Goal: Information Seeking & Learning: Learn about a topic

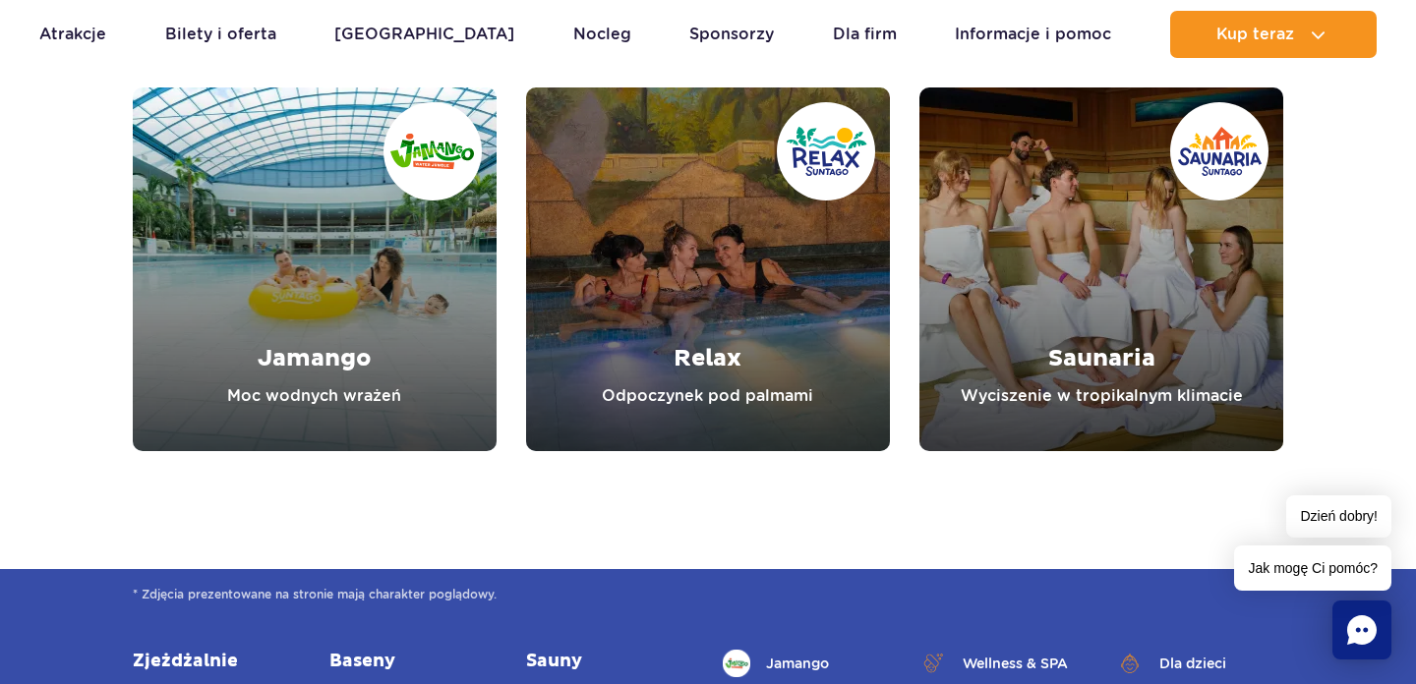
scroll to position [2284, 0]
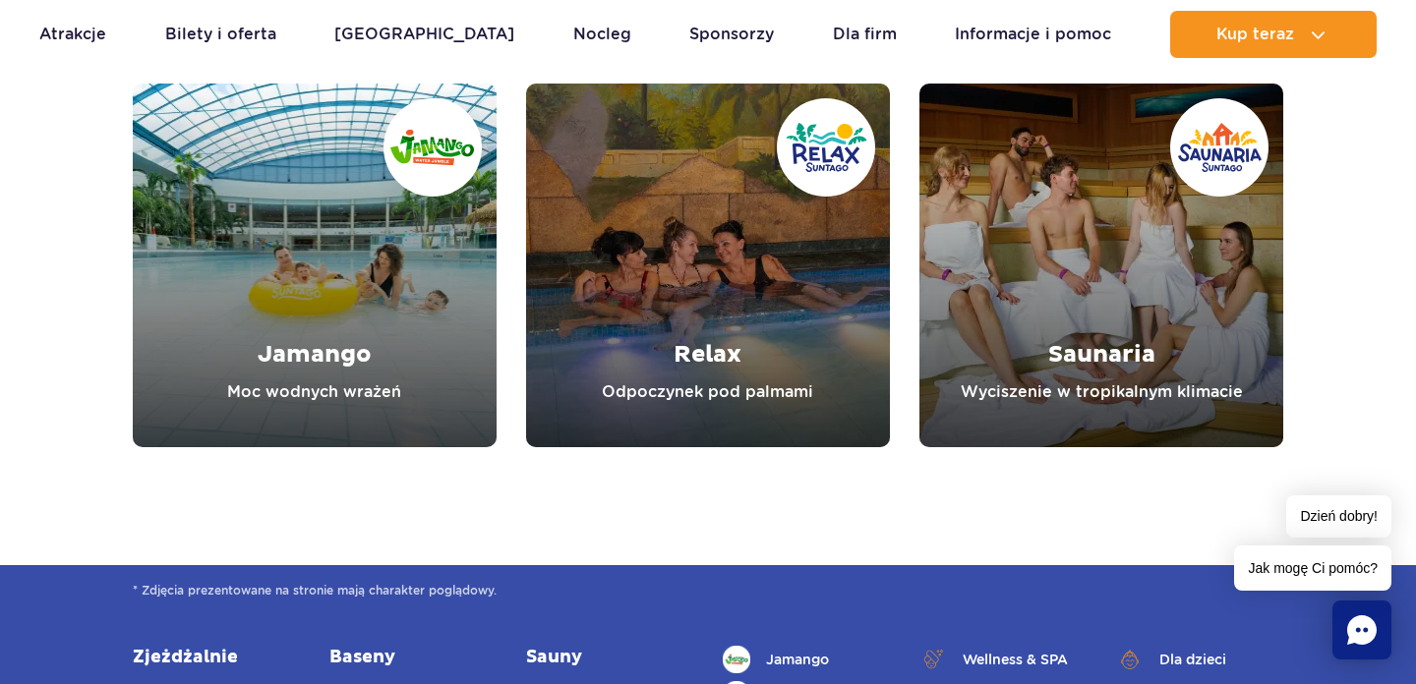
click at [1174, 278] on link "Saunaria" at bounding box center [1101, 266] width 364 height 364
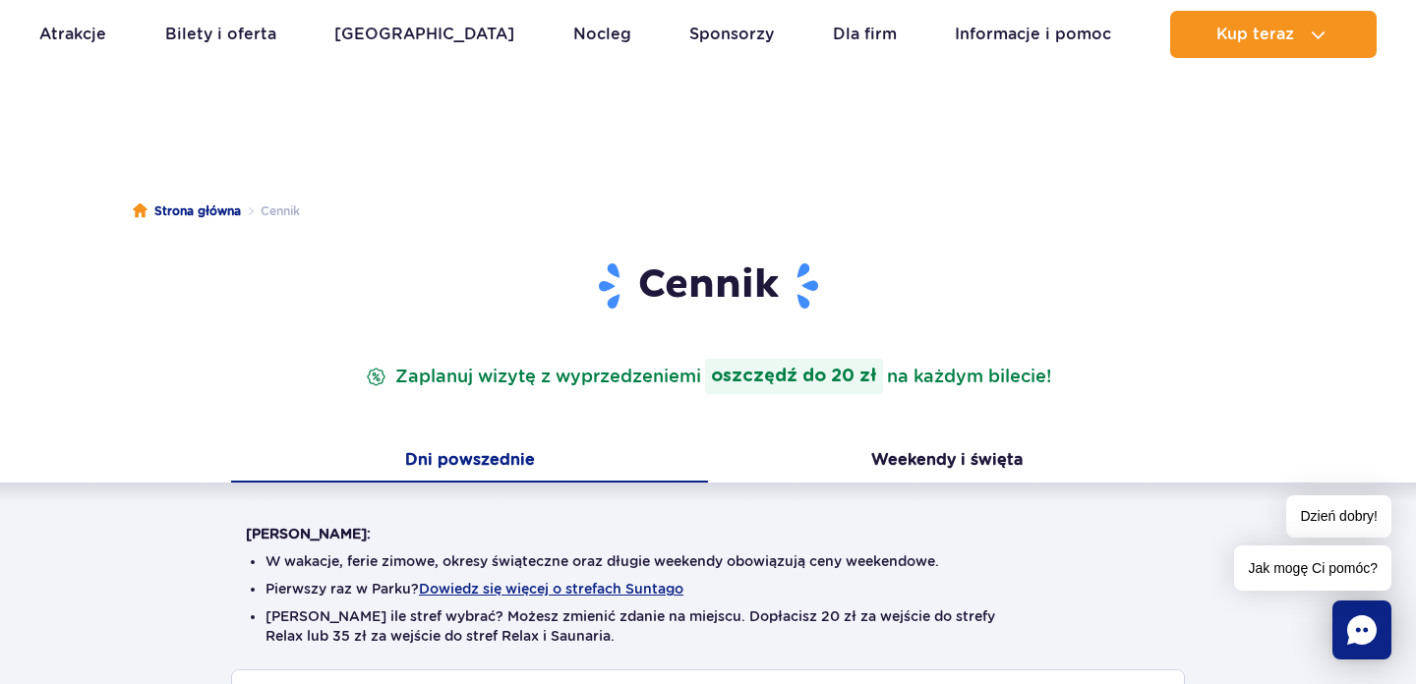
scroll to position [0, 0]
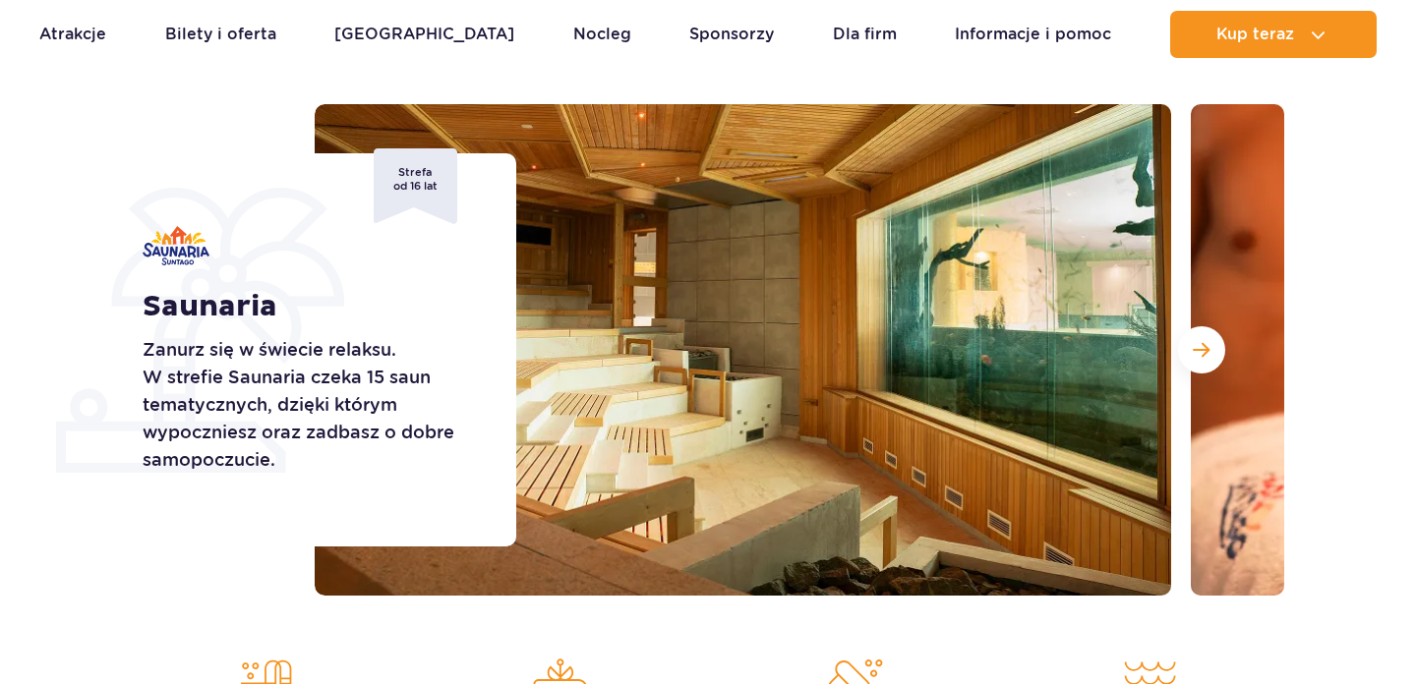
scroll to position [222, 0]
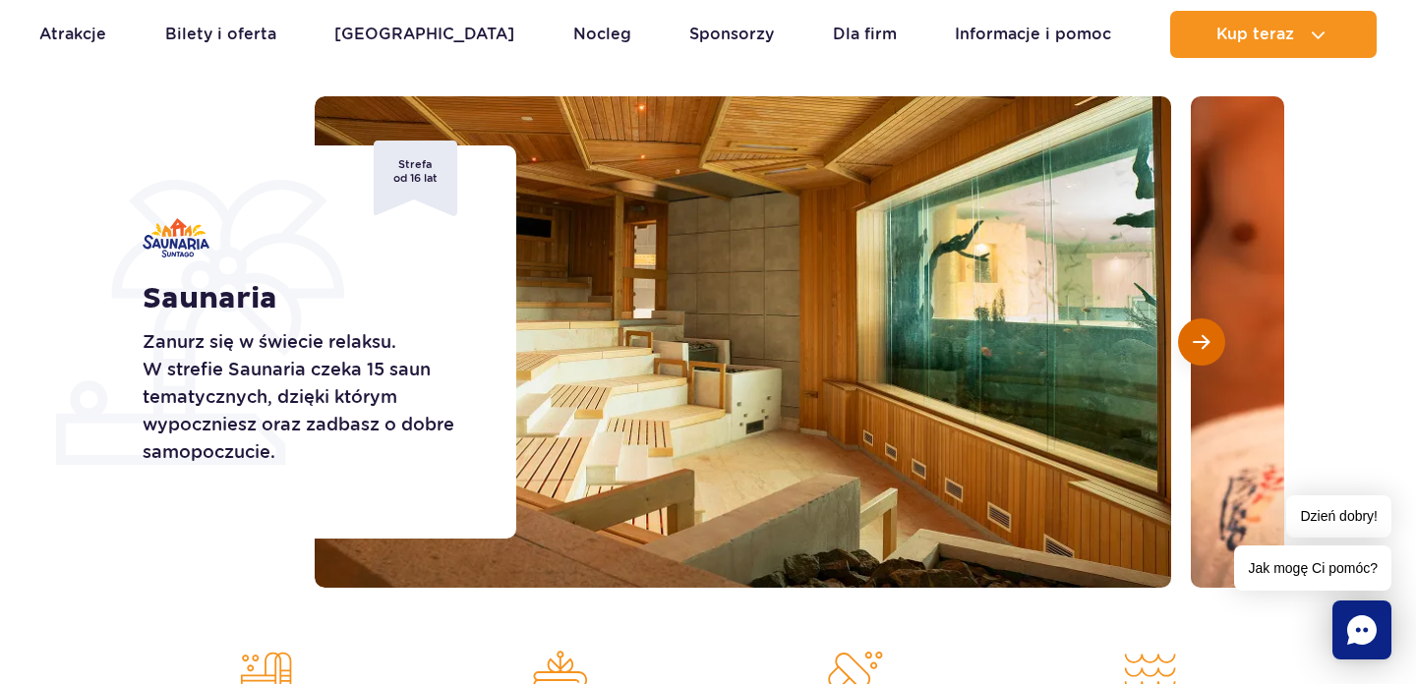
click at [1187, 335] on button "Następny slajd" at bounding box center [1201, 342] width 47 height 47
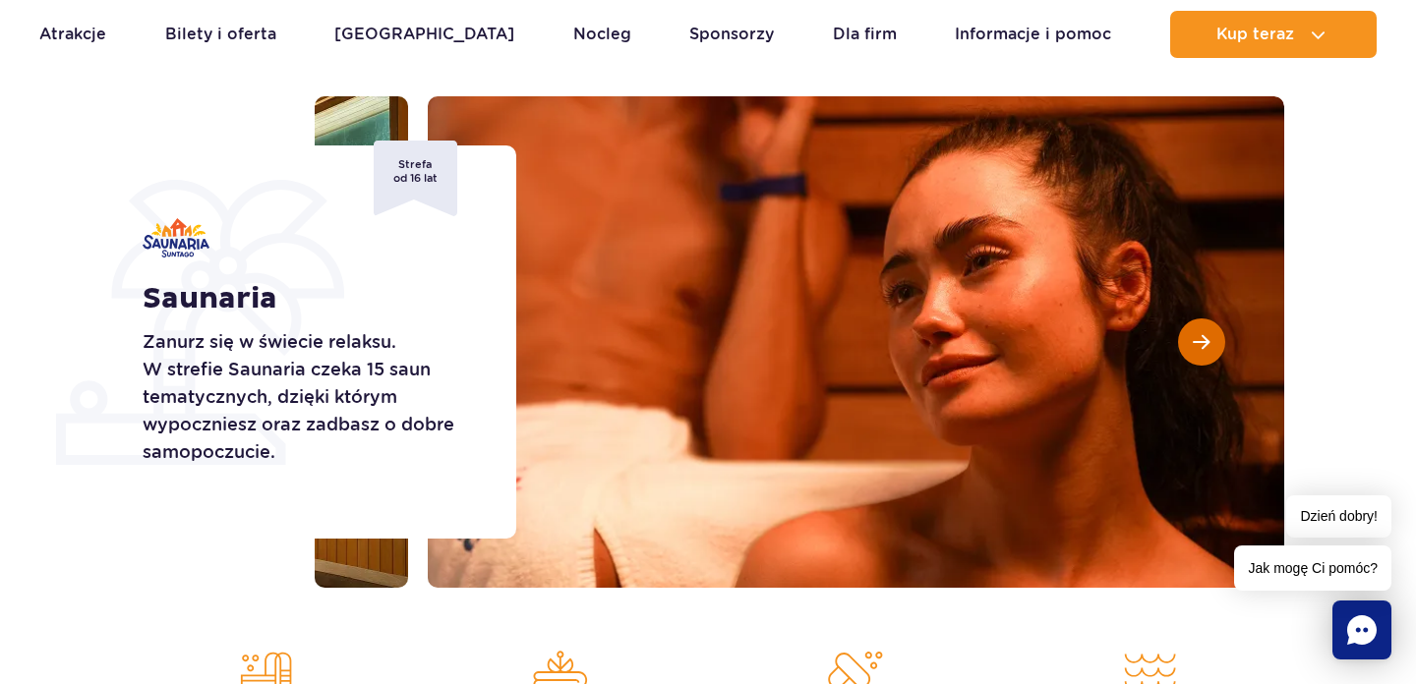
click at [1187, 335] on button "Następny slajd" at bounding box center [1201, 342] width 47 height 47
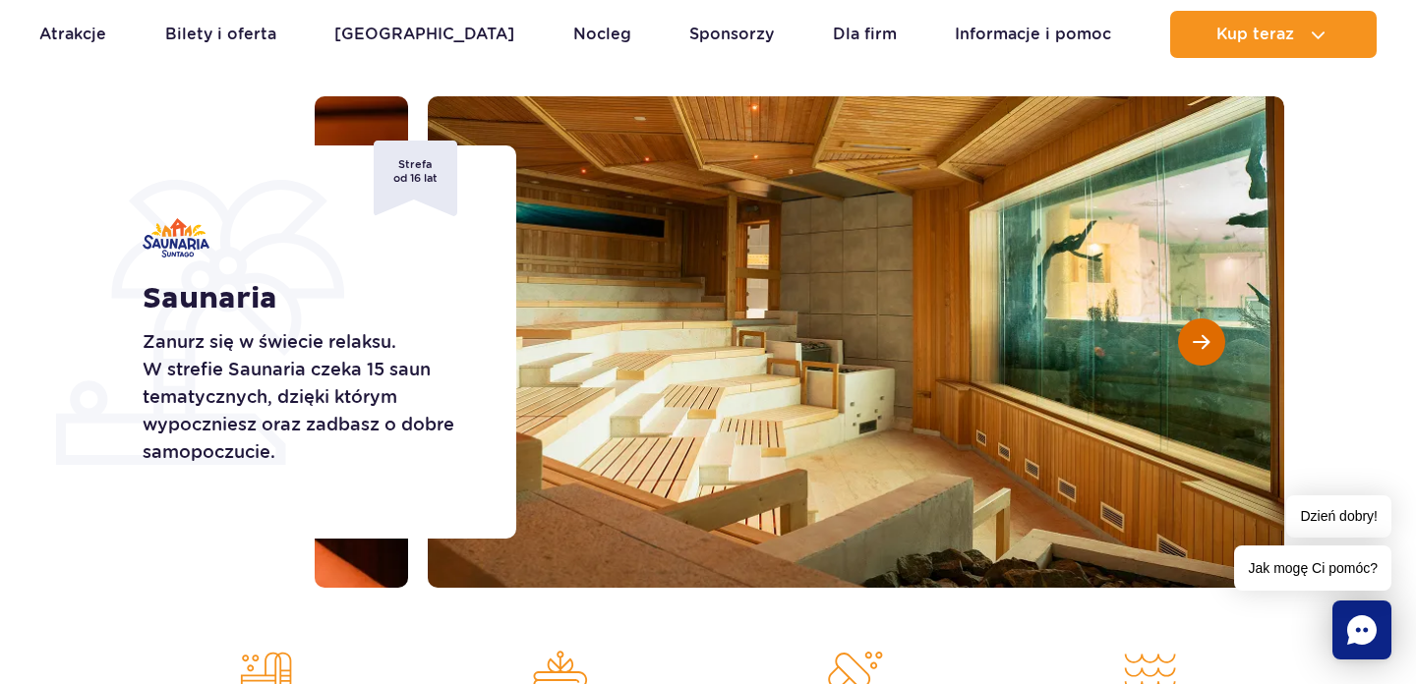
click at [1187, 335] on button "Następny slajd" at bounding box center [1201, 342] width 47 height 47
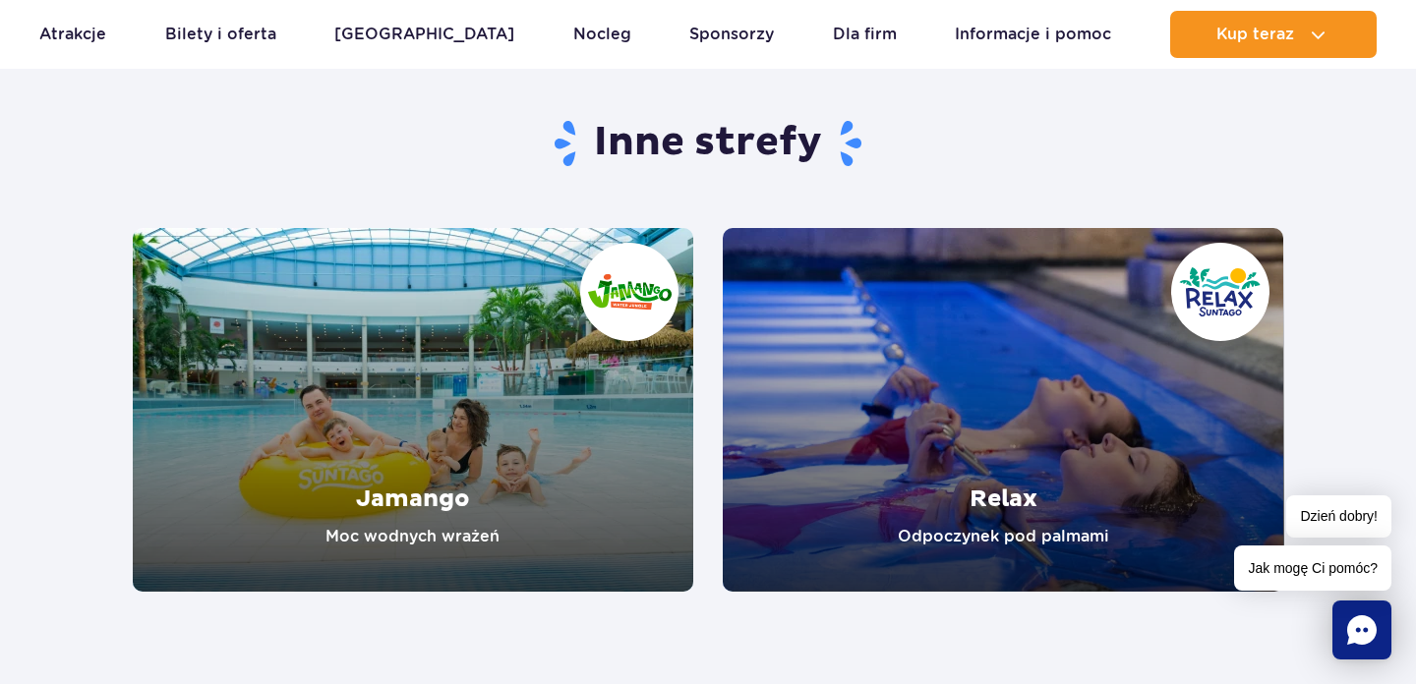
scroll to position [3452, 0]
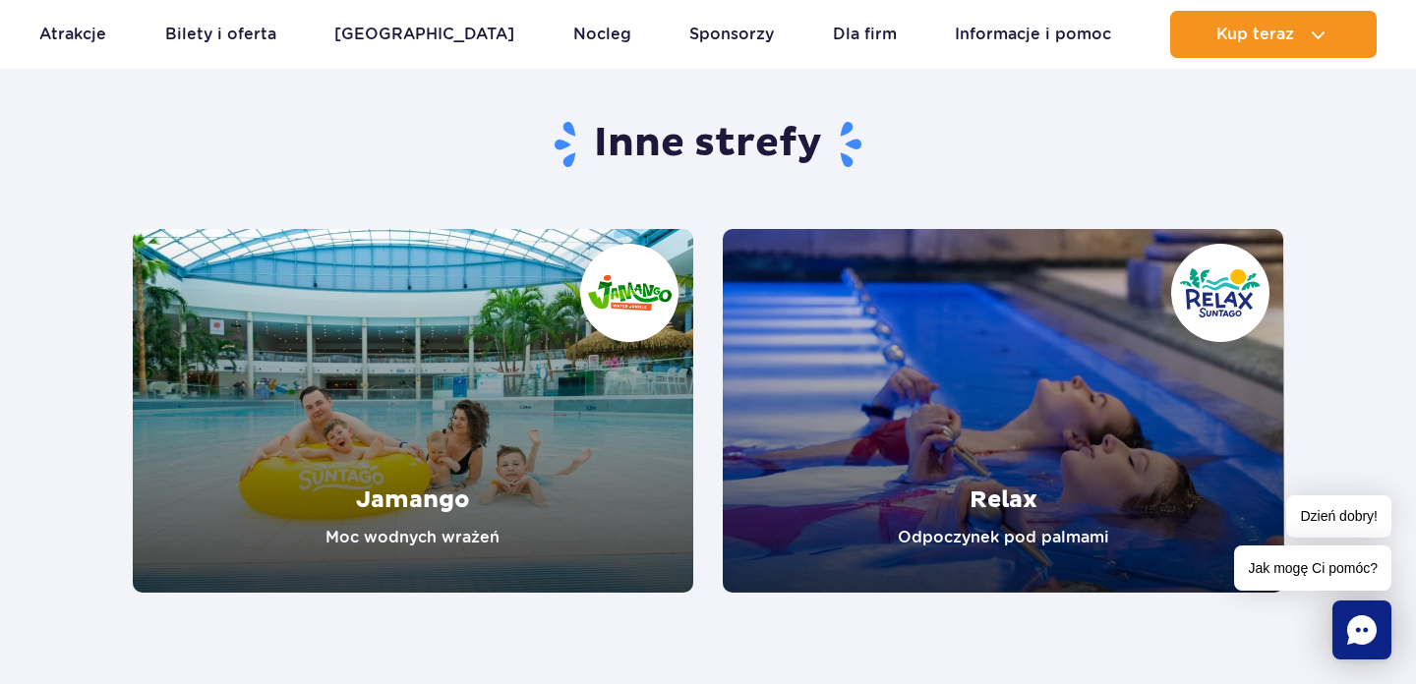
click at [1087, 317] on link "Relax" at bounding box center [1003, 411] width 561 height 364
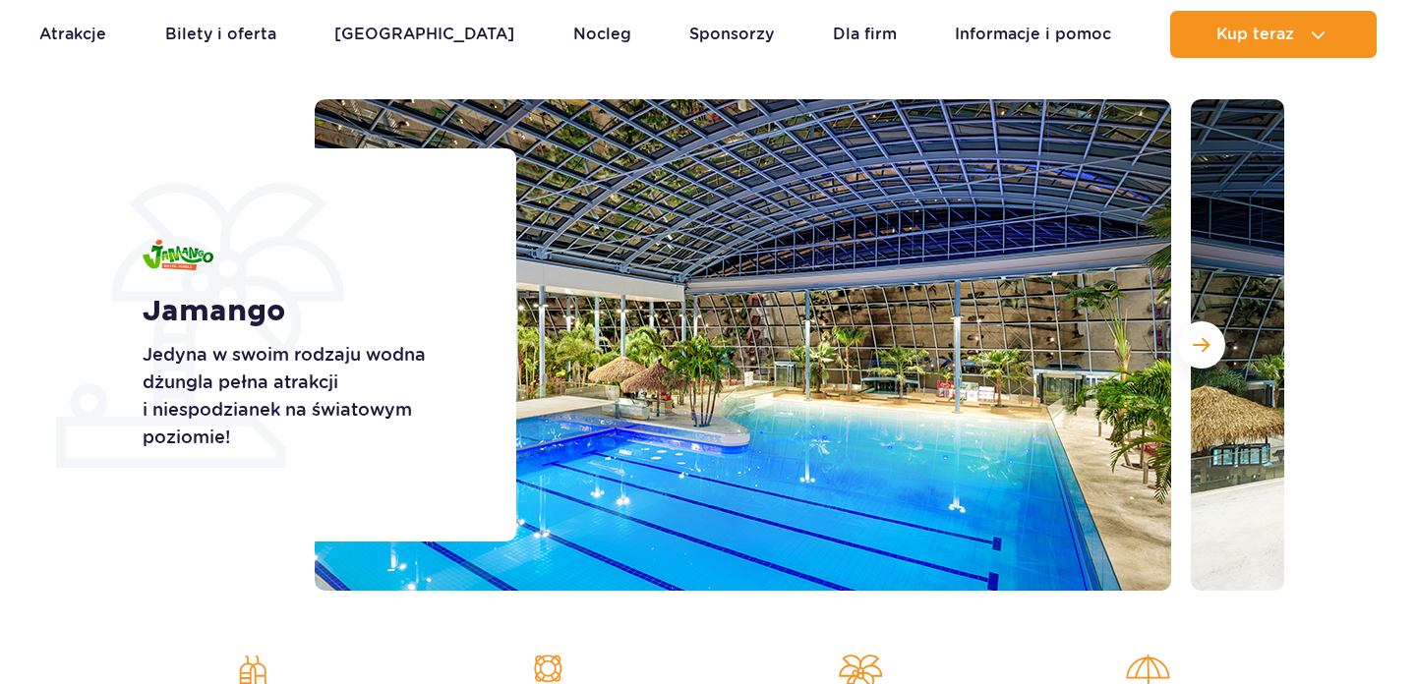
scroll to position [235, 0]
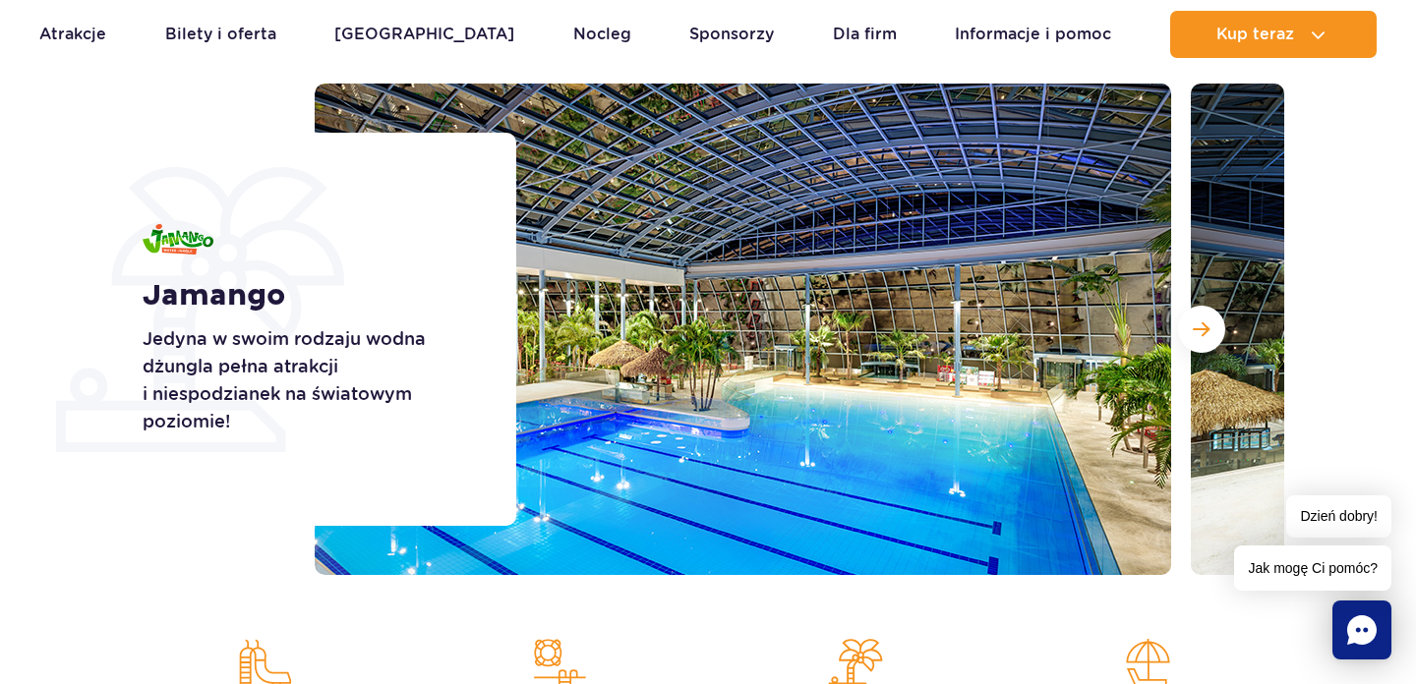
click at [1187, 283] on div at bounding box center [800, 330] width 970 height 492
click at [1194, 326] on span "Następny slajd" at bounding box center [1201, 330] width 17 height 18
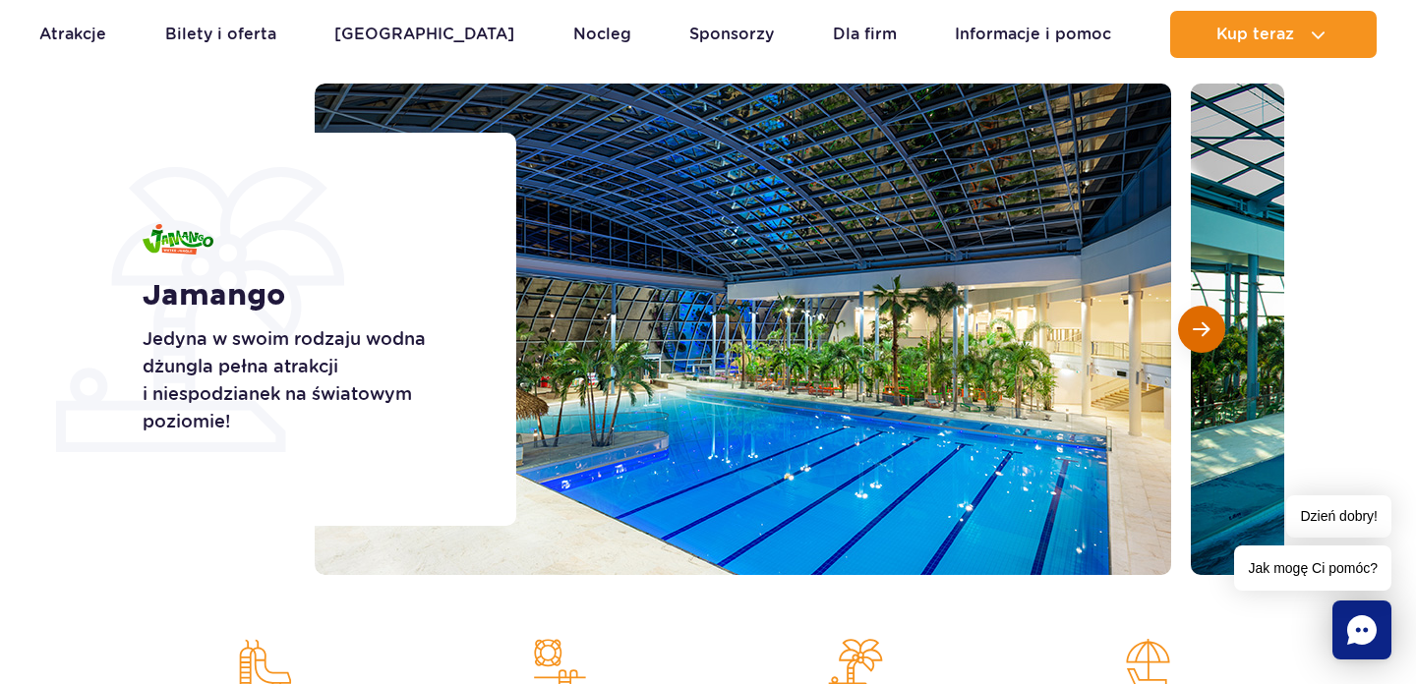
click at [1195, 326] on span "Następny slajd" at bounding box center [1201, 330] width 17 height 18
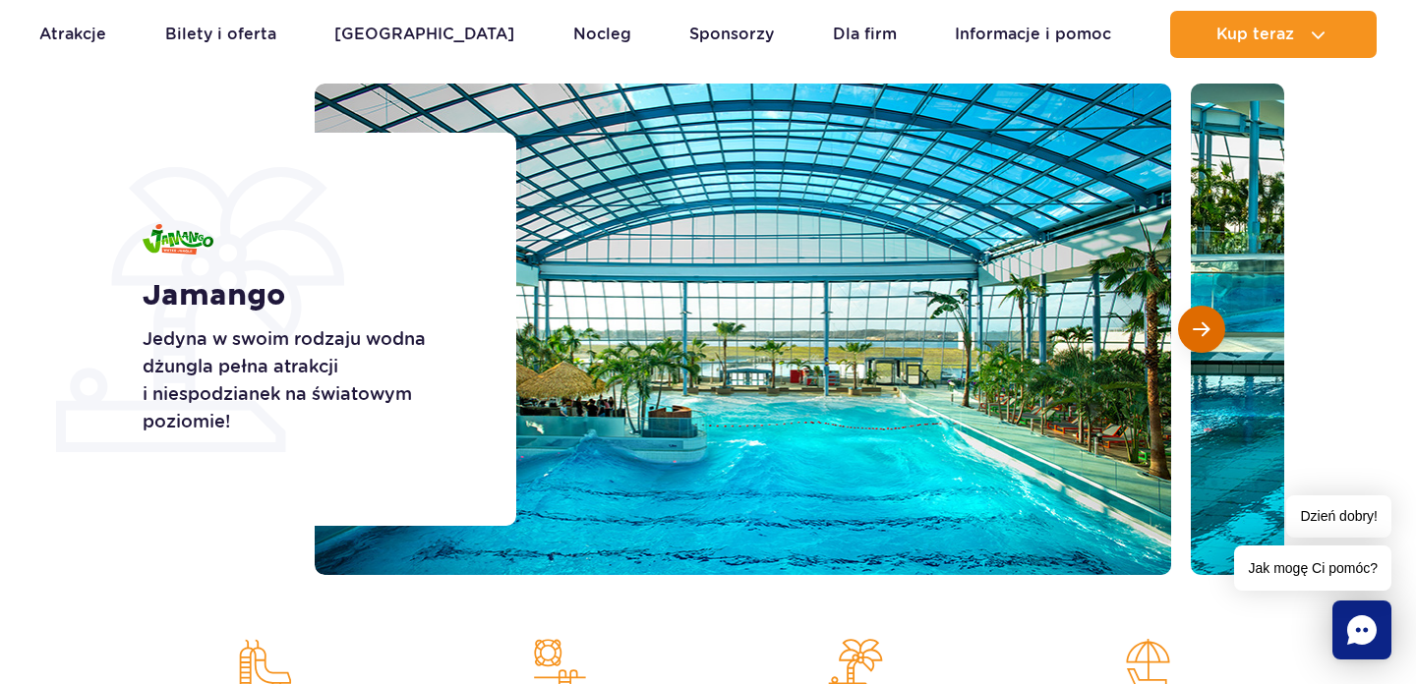
click at [1196, 328] on span "Następny slajd" at bounding box center [1201, 330] width 17 height 18
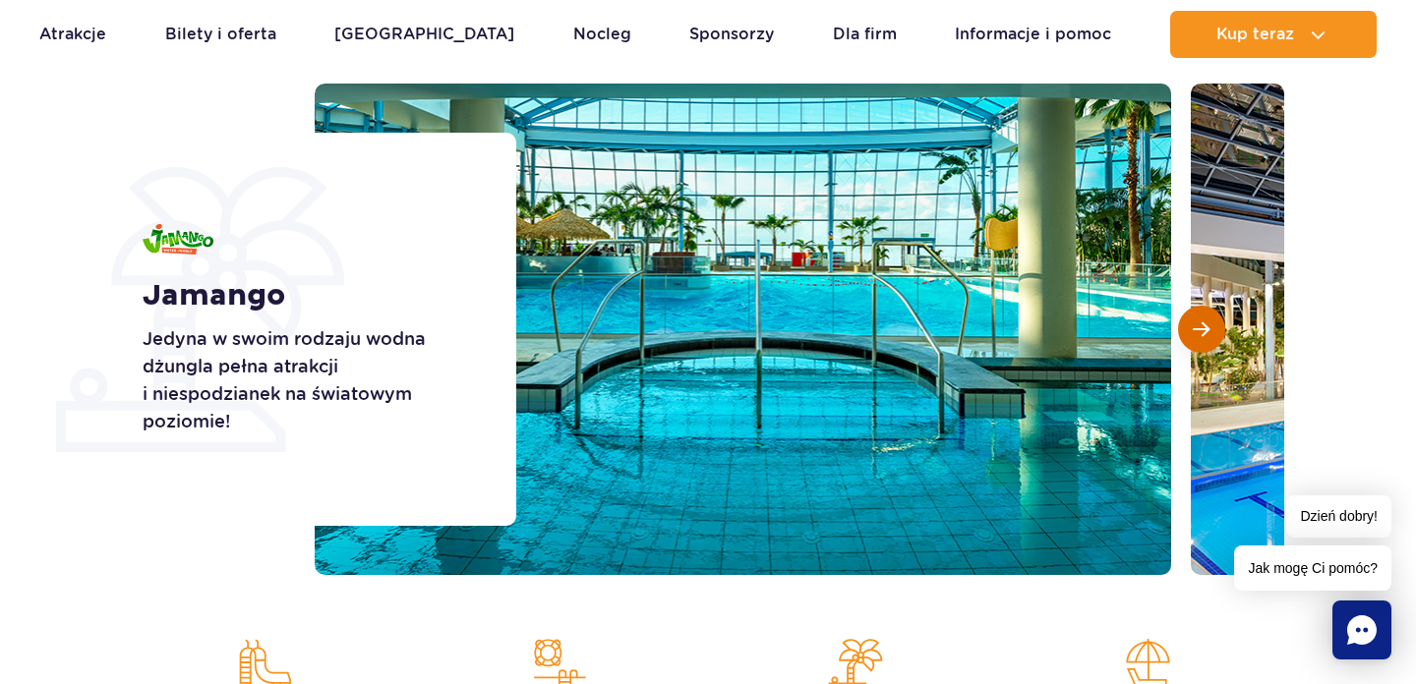
click at [1196, 328] on span "Następny slajd" at bounding box center [1201, 330] width 17 height 18
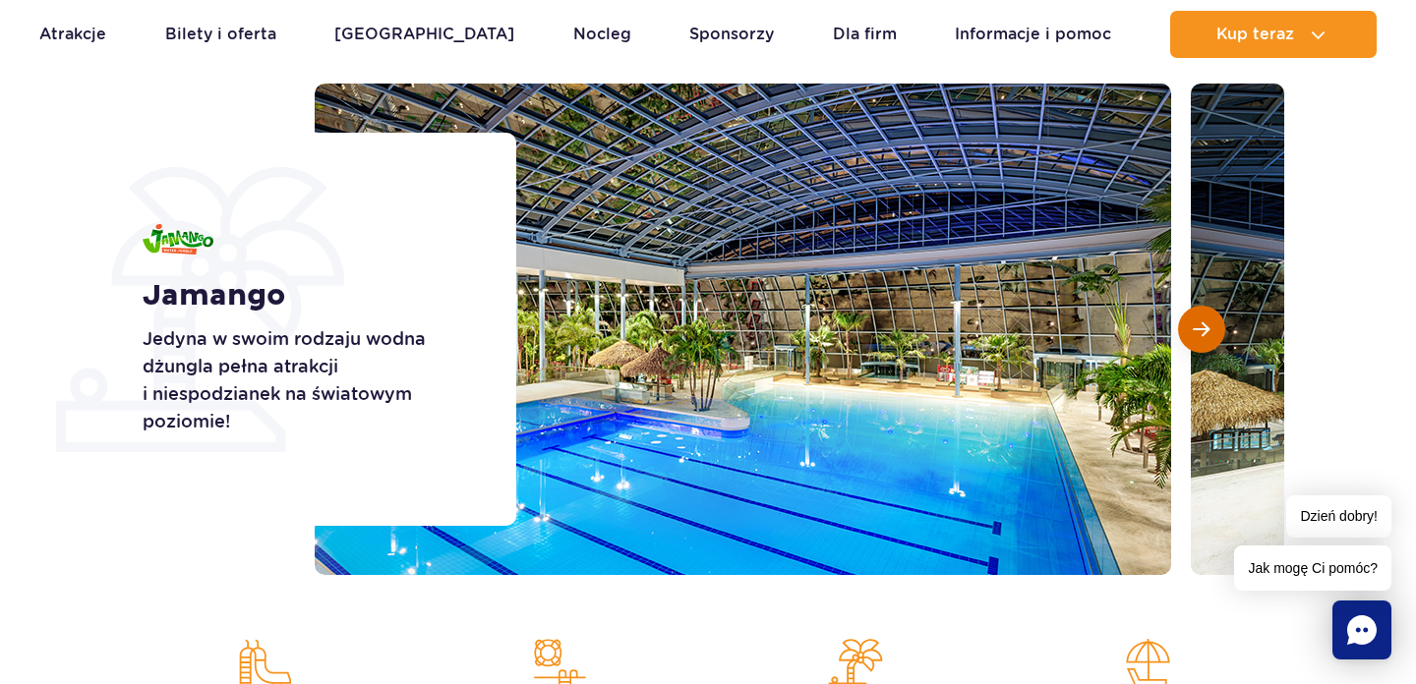
click at [1196, 328] on span "Następny slajd" at bounding box center [1201, 330] width 17 height 18
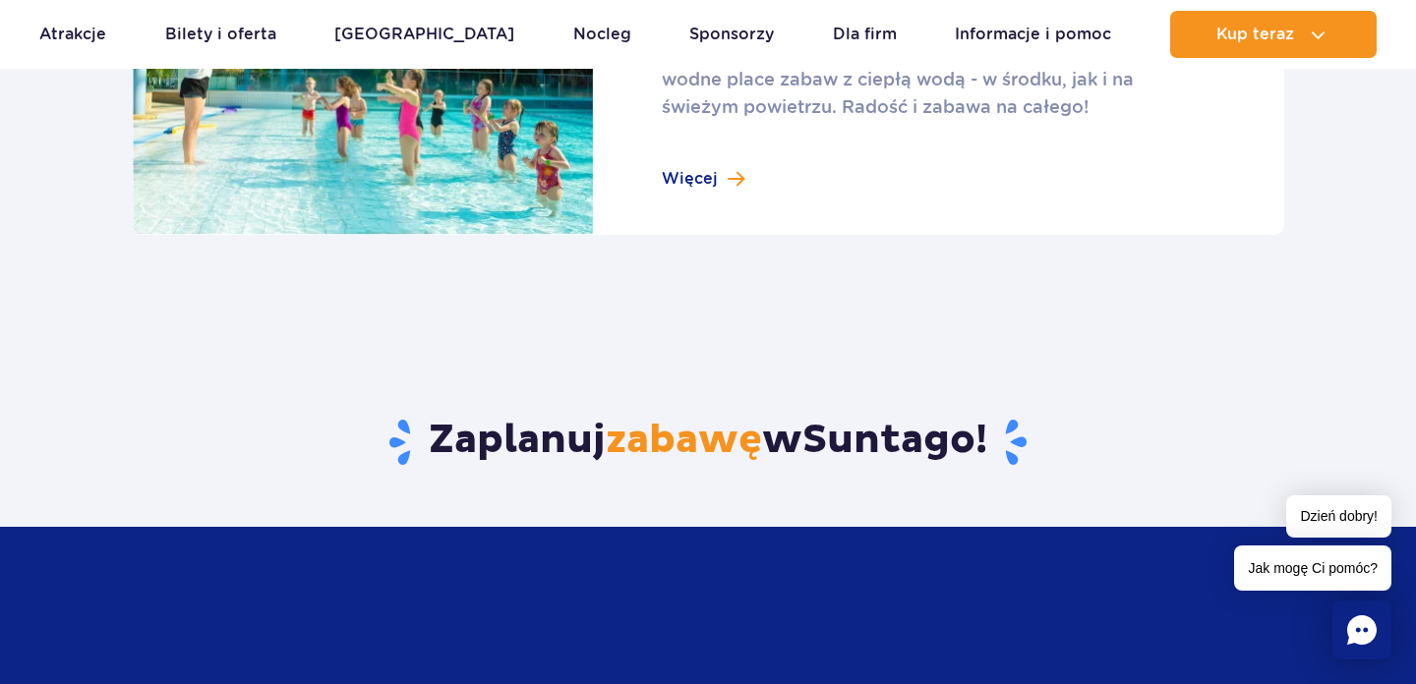
scroll to position [2963, 0]
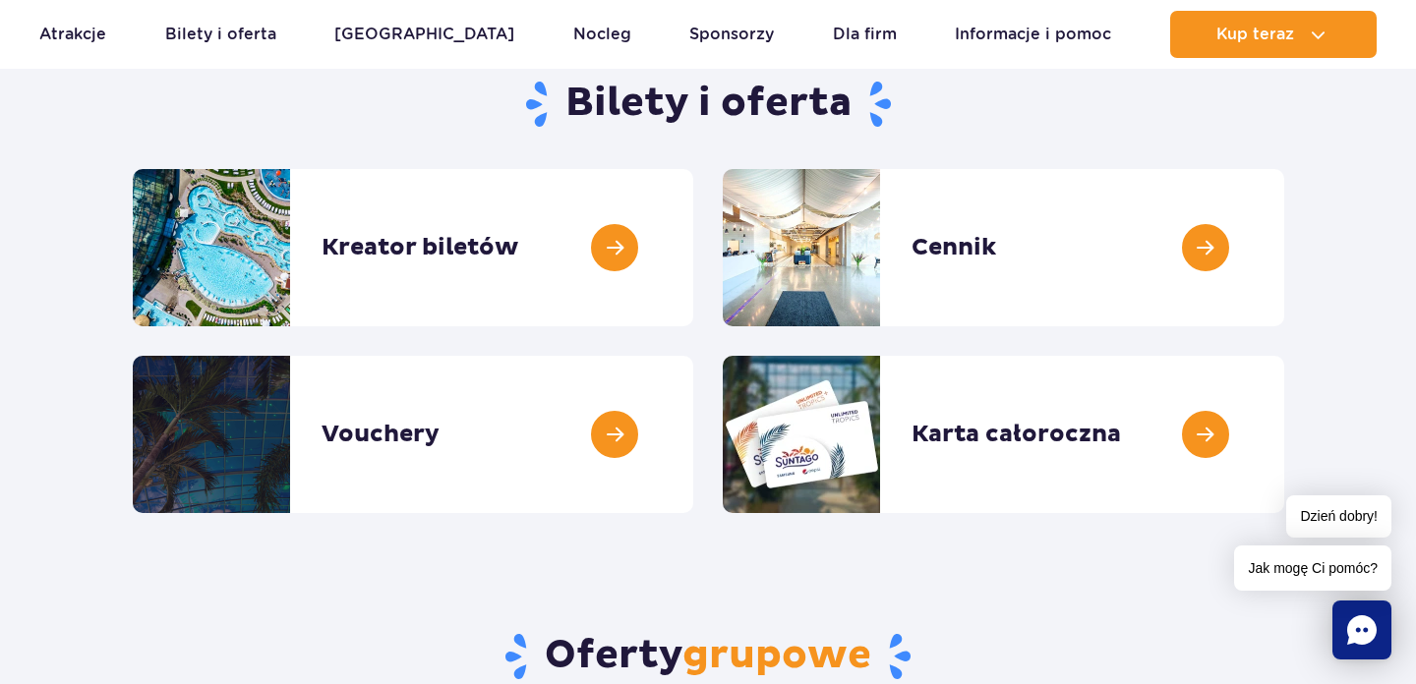
scroll to position [219, 0]
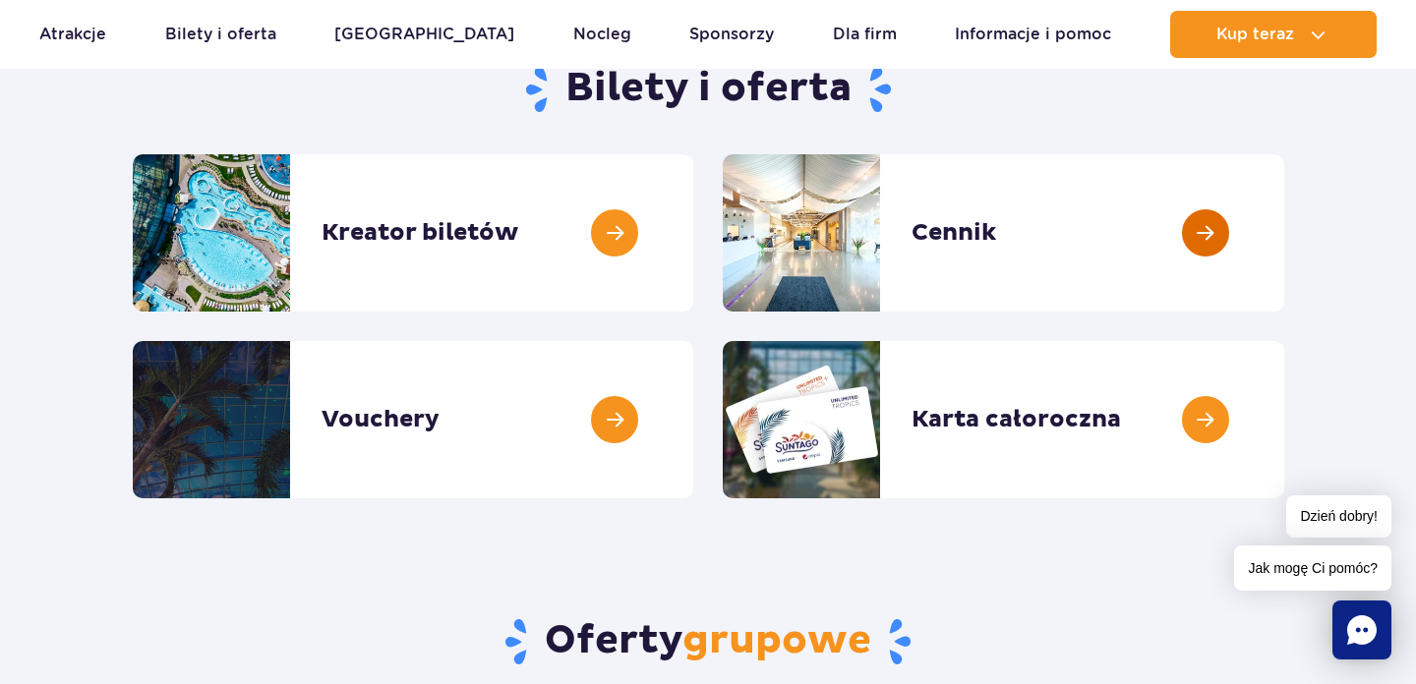
click at [1284, 257] on link at bounding box center [1284, 232] width 0 height 157
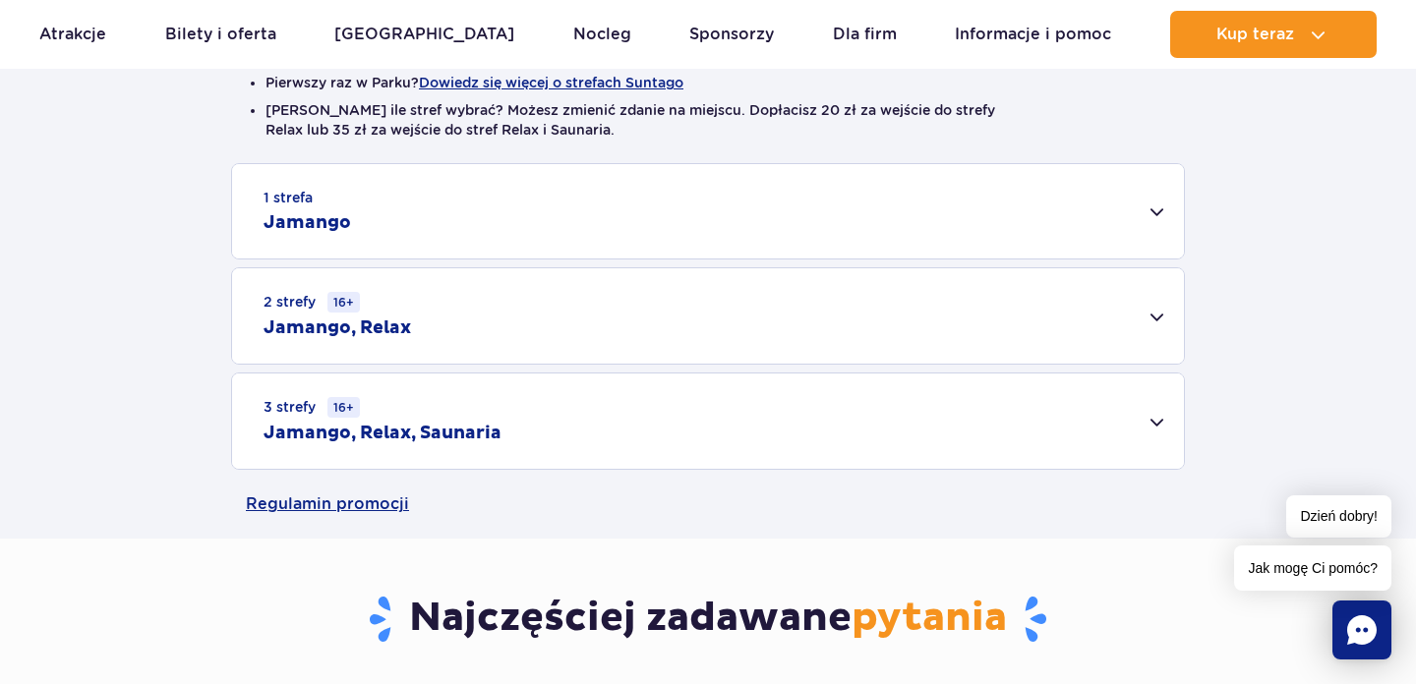
scroll to position [571, 0]
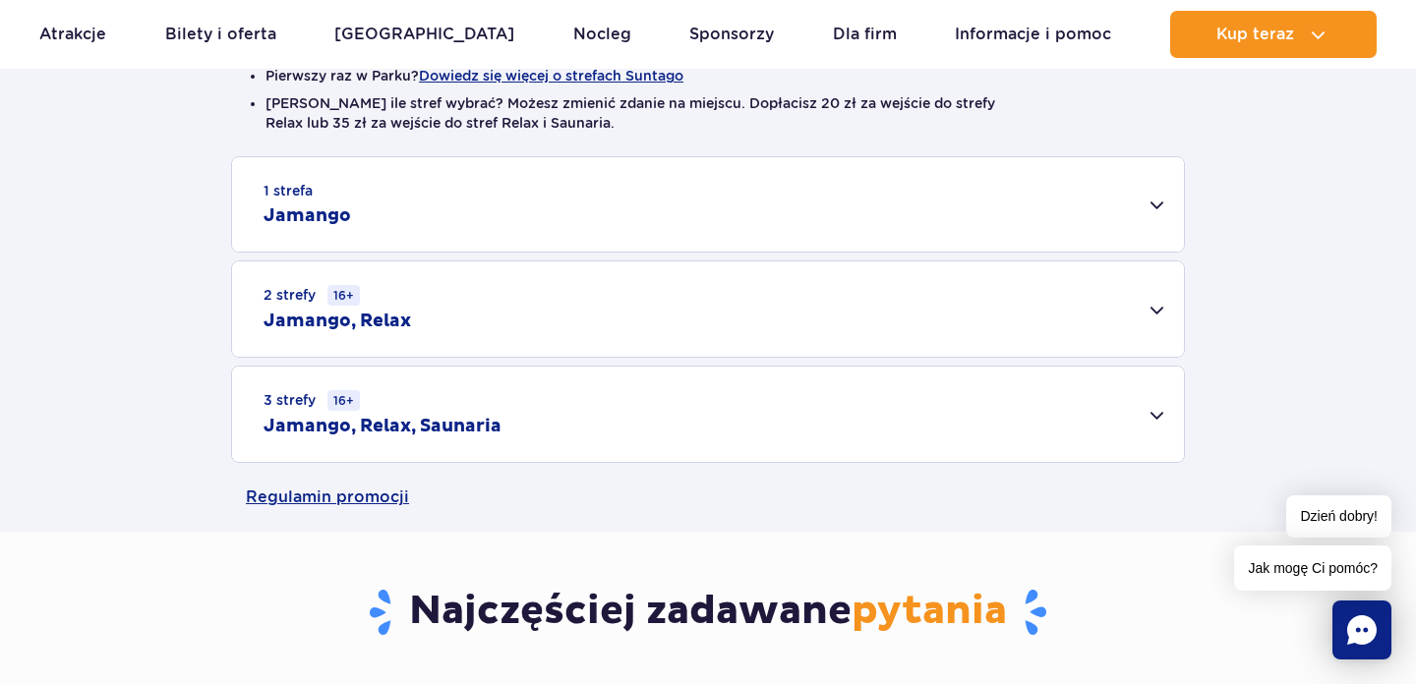
click at [1003, 421] on div "3 strefy 16+ Jamango, Relax, Saunaria" at bounding box center [708, 414] width 952 height 95
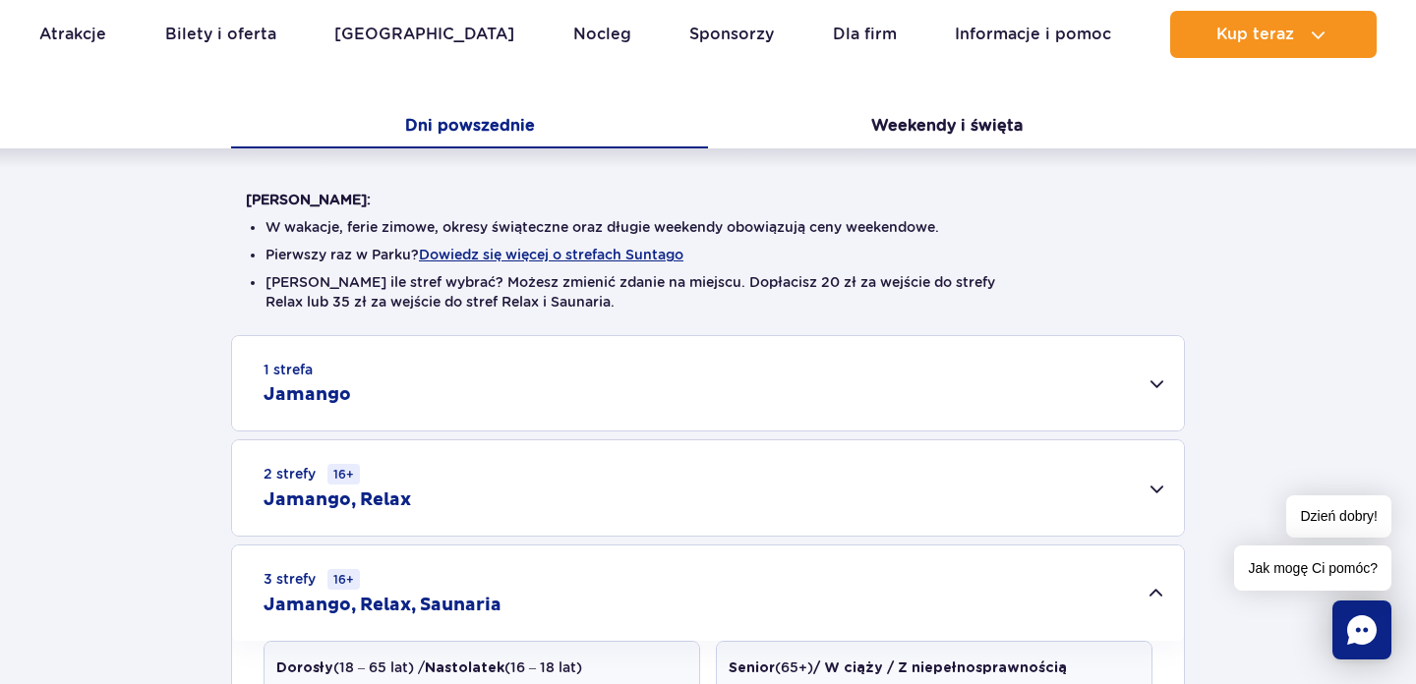
scroll to position [0, 0]
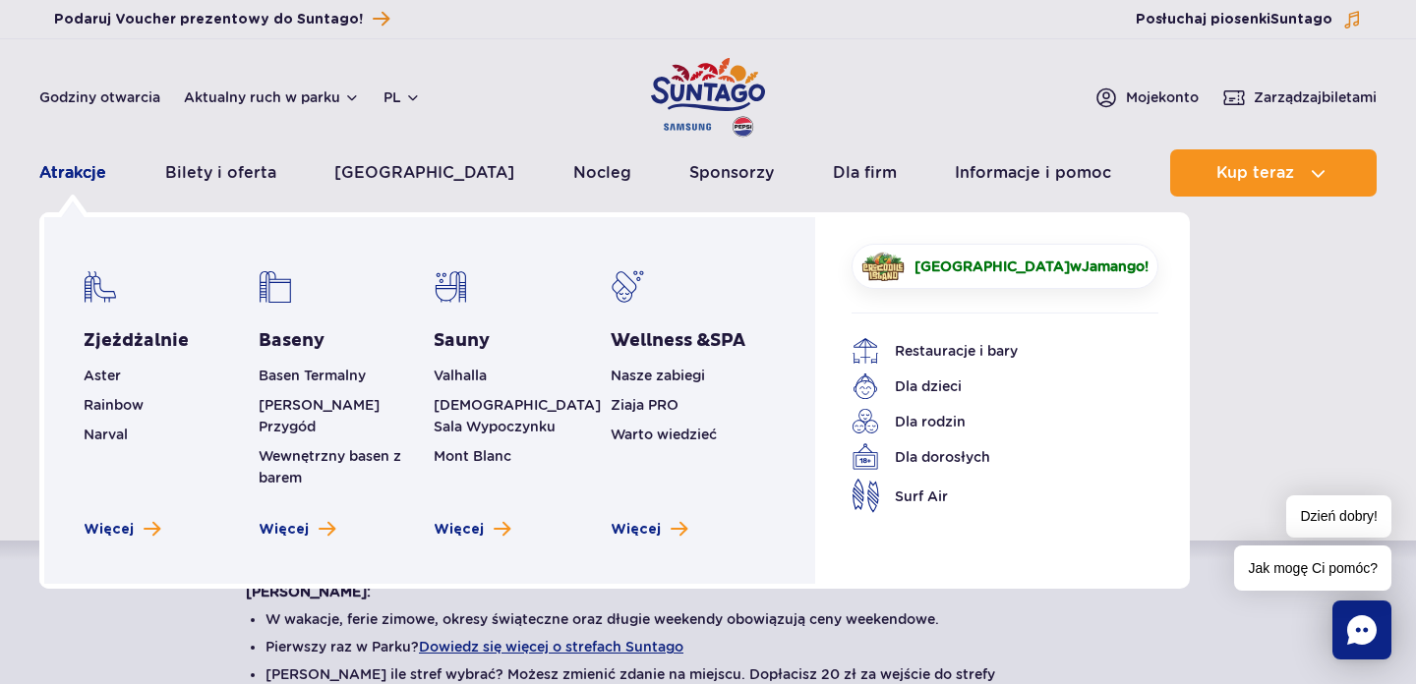
click at [87, 174] on link "Atrakcje" at bounding box center [72, 172] width 67 height 47
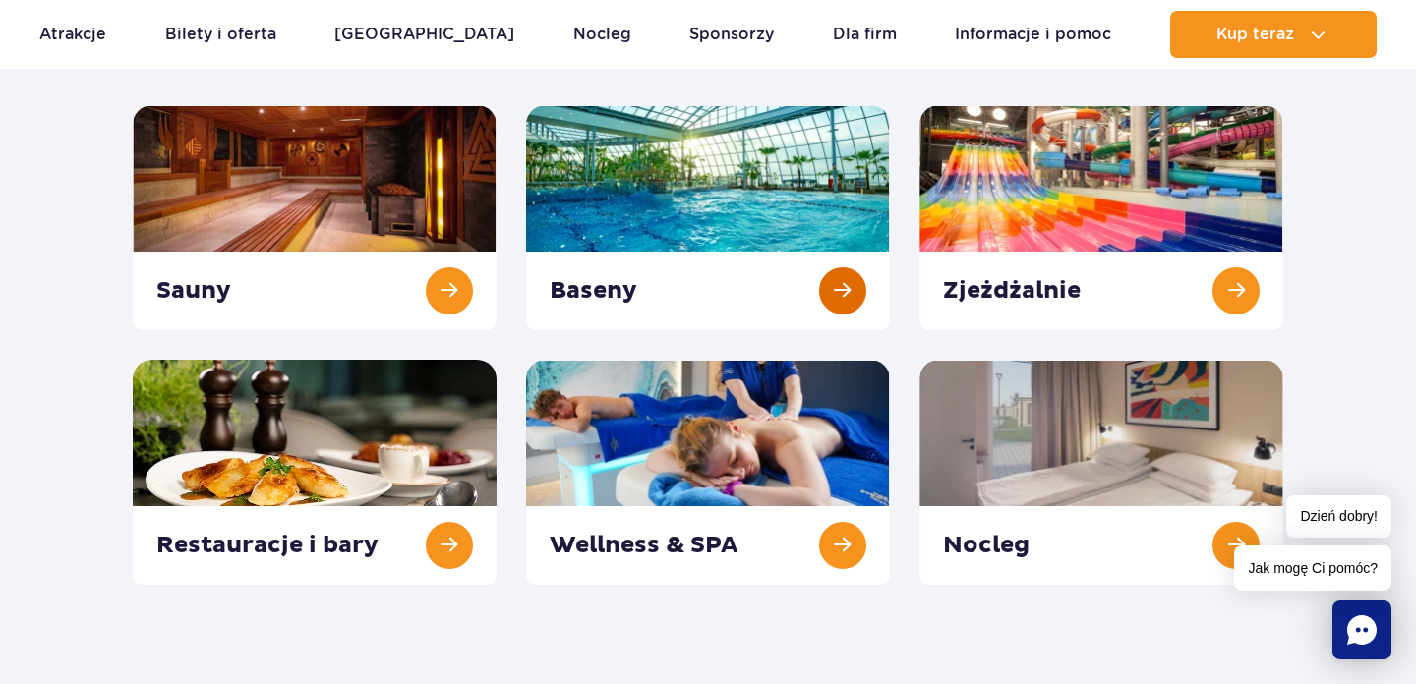
click at [815, 268] on link at bounding box center [708, 217] width 364 height 225
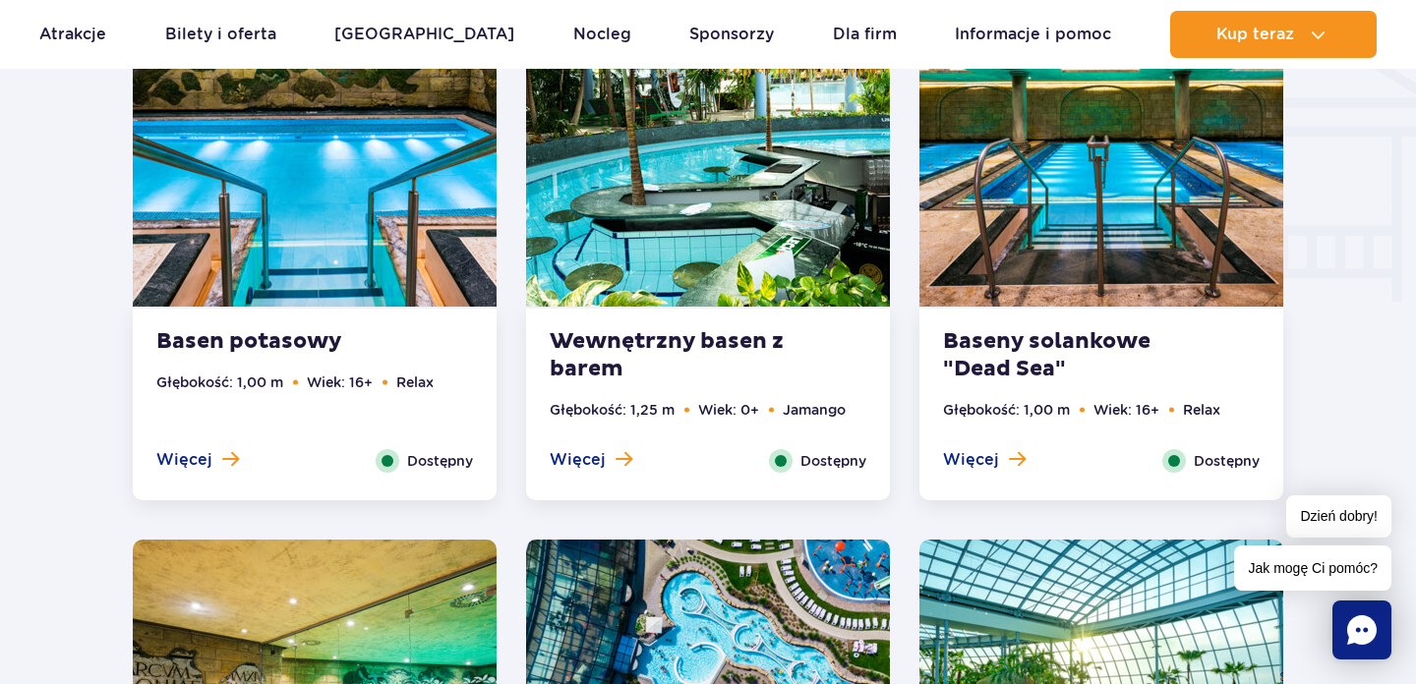
scroll to position [2445, 0]
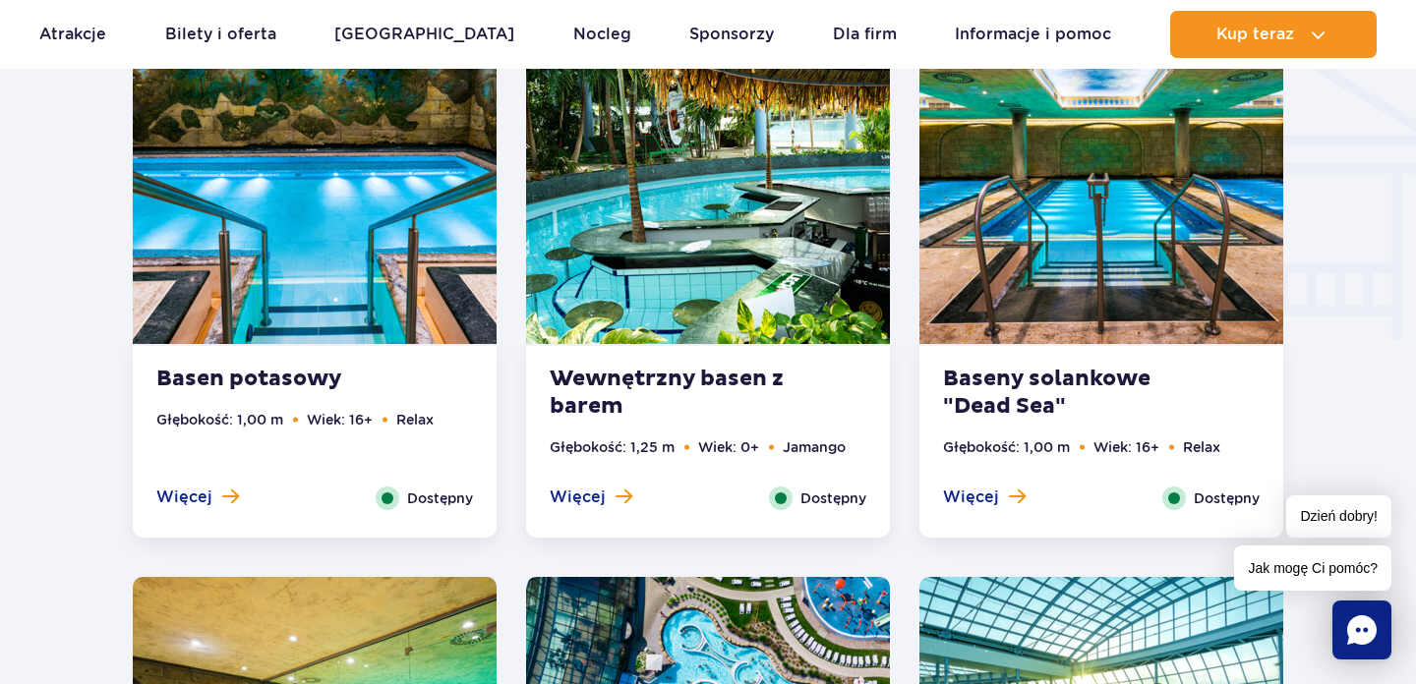
click at [297, 378] on strong "Basen potasowy" at bounding box center [275, 380] width 238 height 28
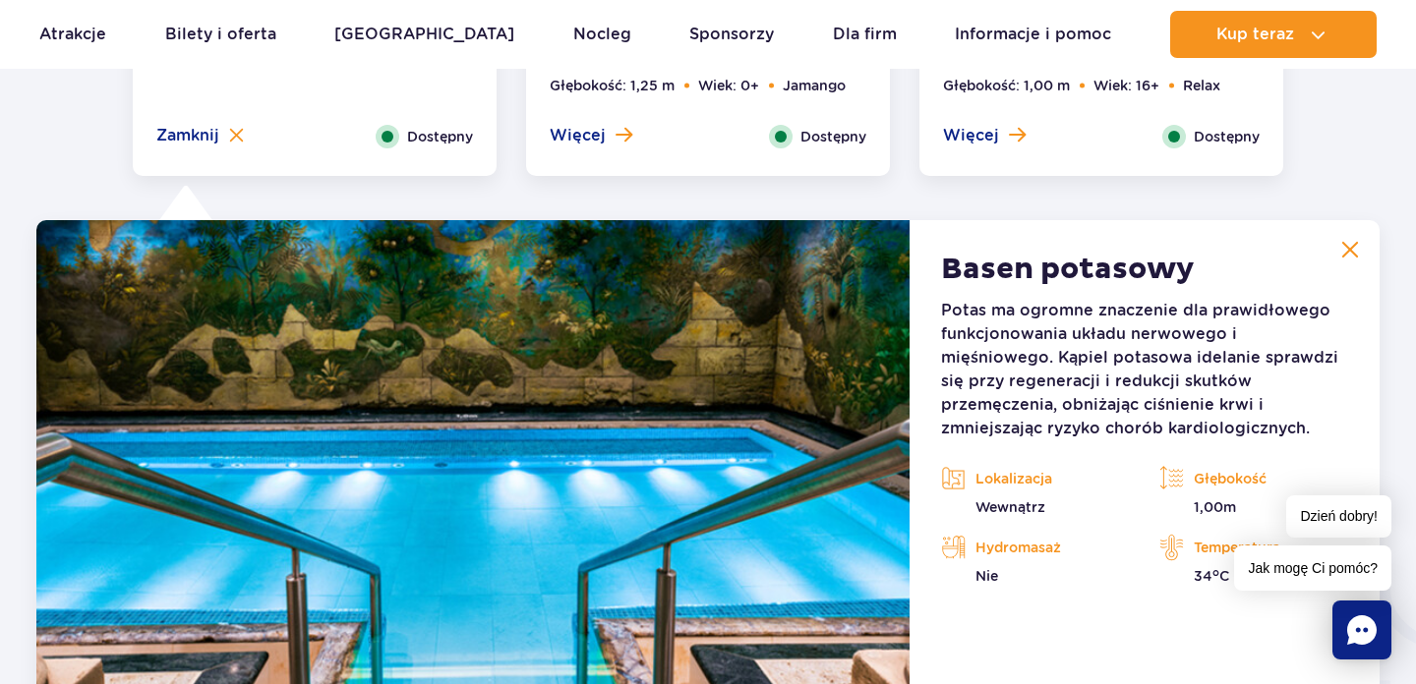
scroll to position [2802, 0]
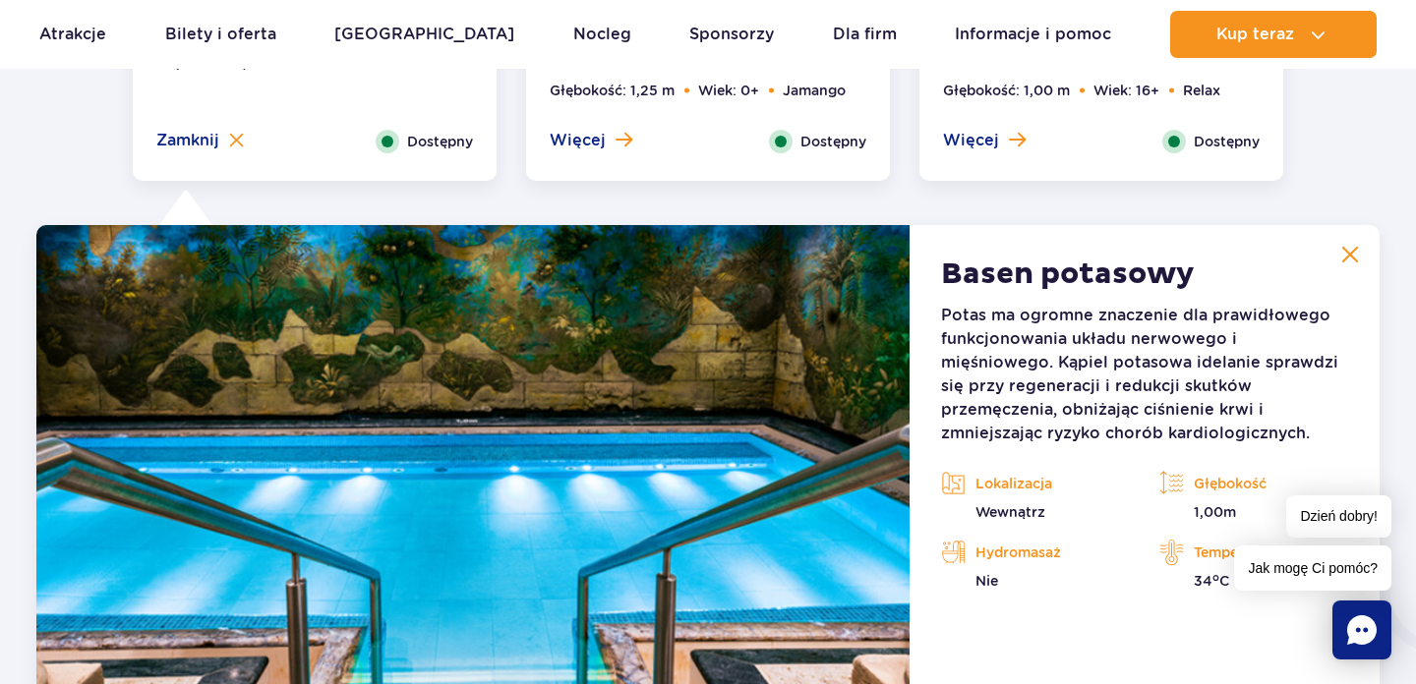
click at [1355, 259] on img at bounding box center [1350, 255] width 18 height 18
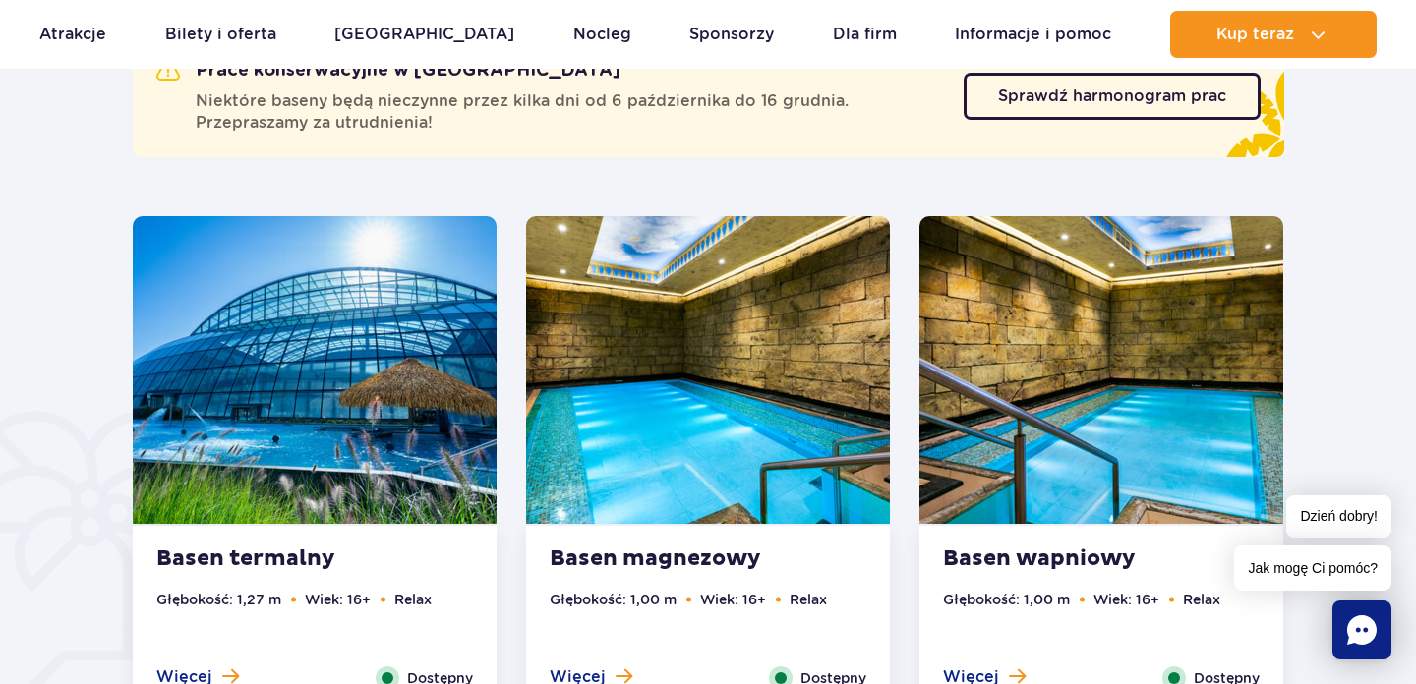
scroll to position [1227, 0]
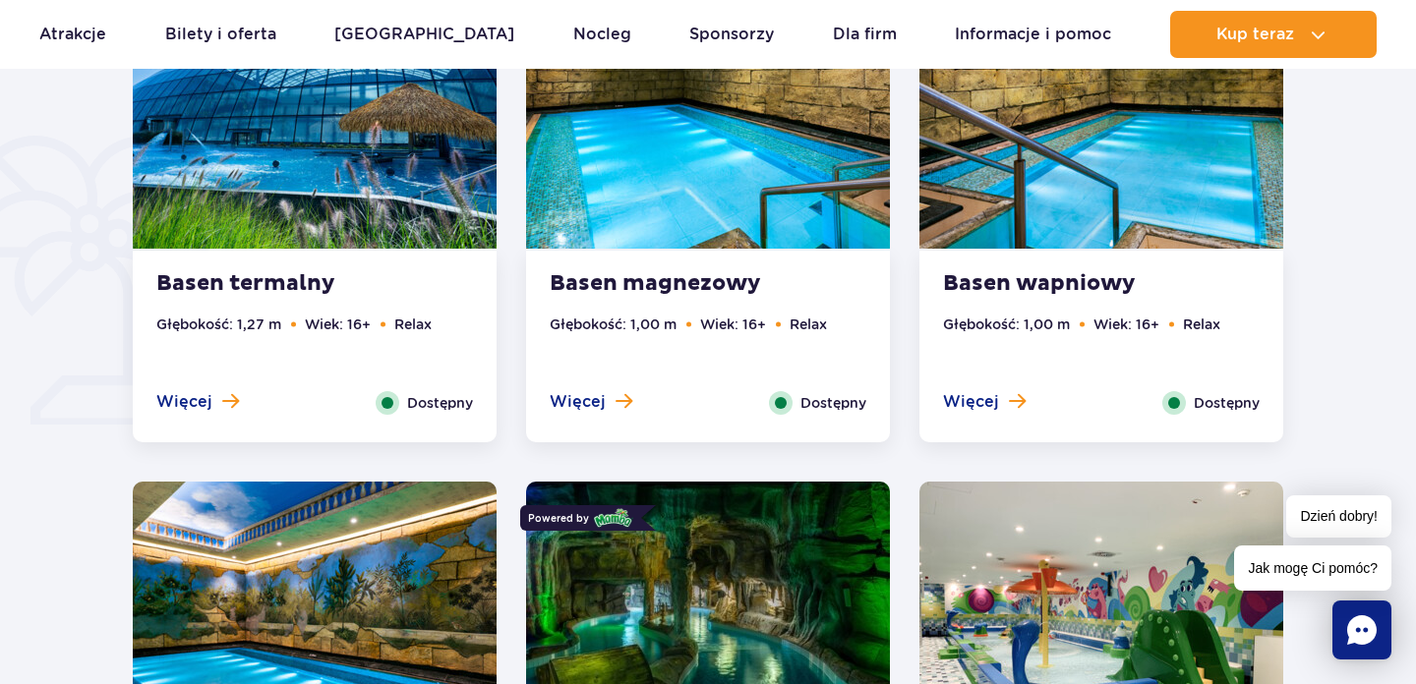
click at [671, 271] on strong "Basen magnezowy" at bounding box center [669, 284] width 238 height 28
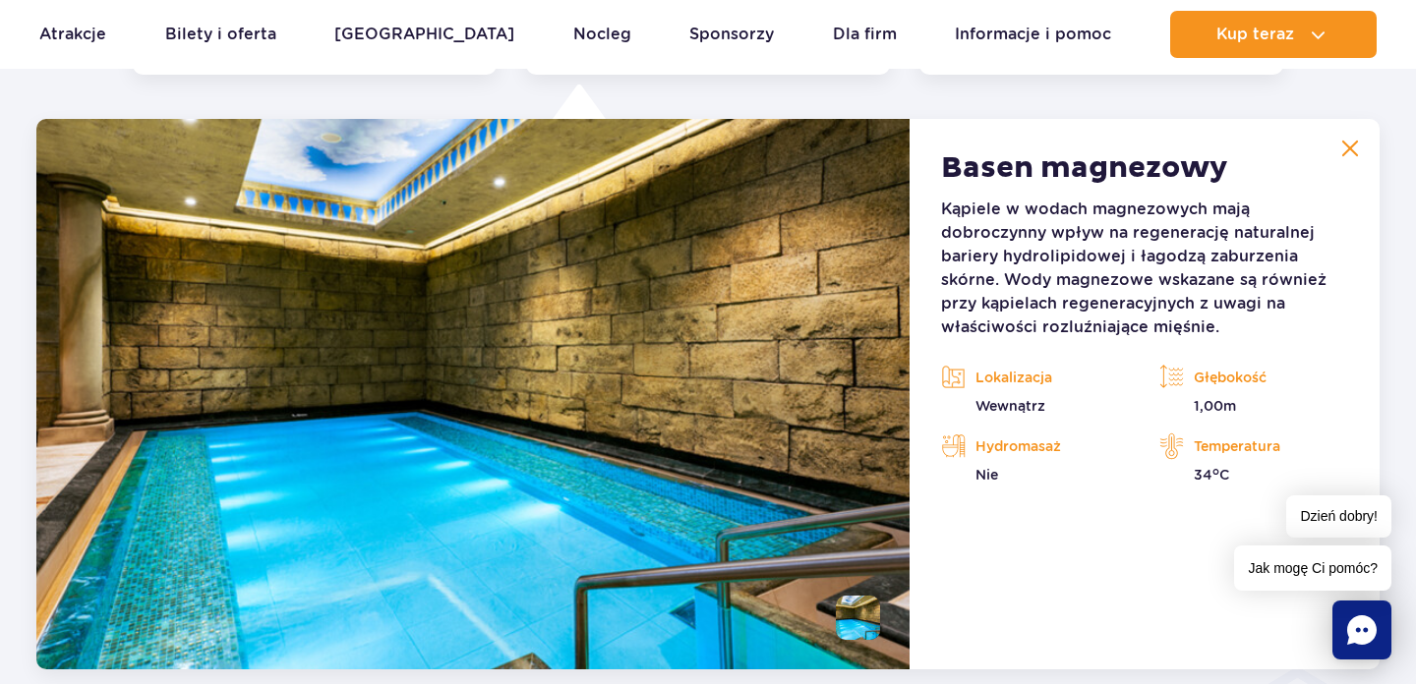
scroll to position [1828, 0]
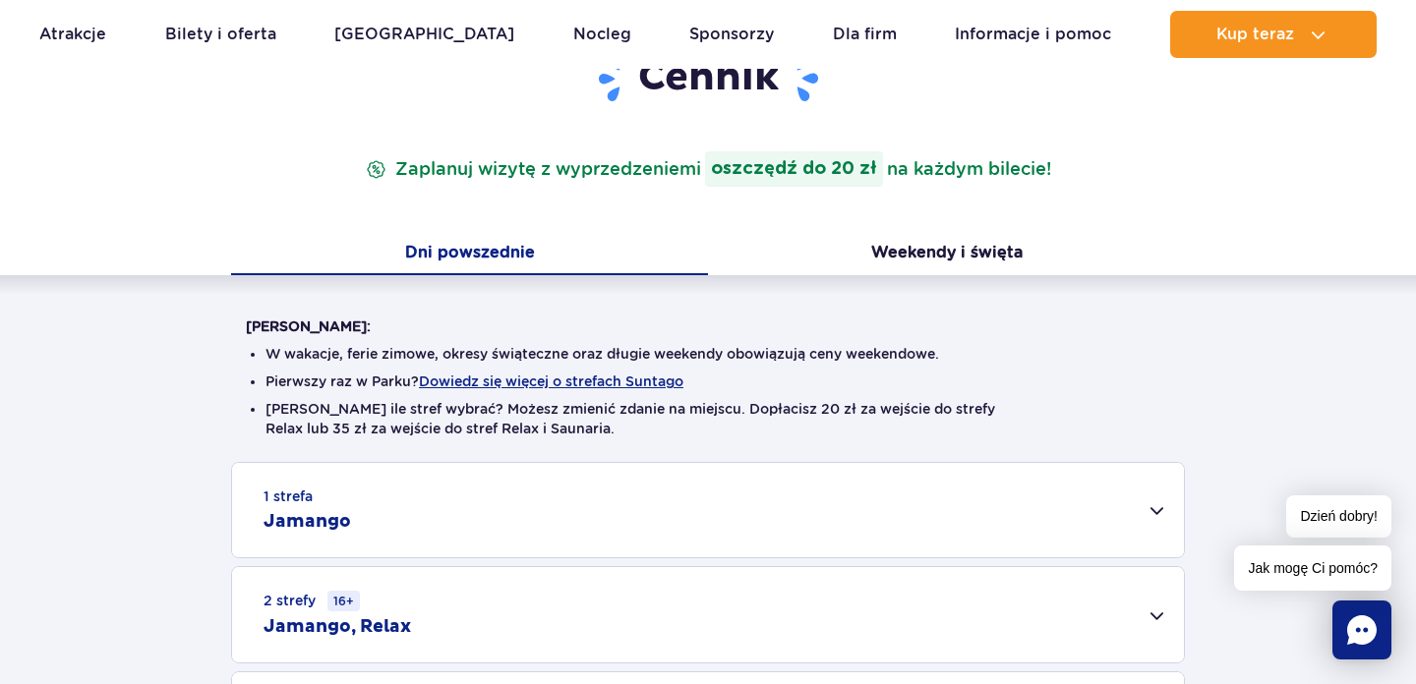
scroll to position [274, 0]
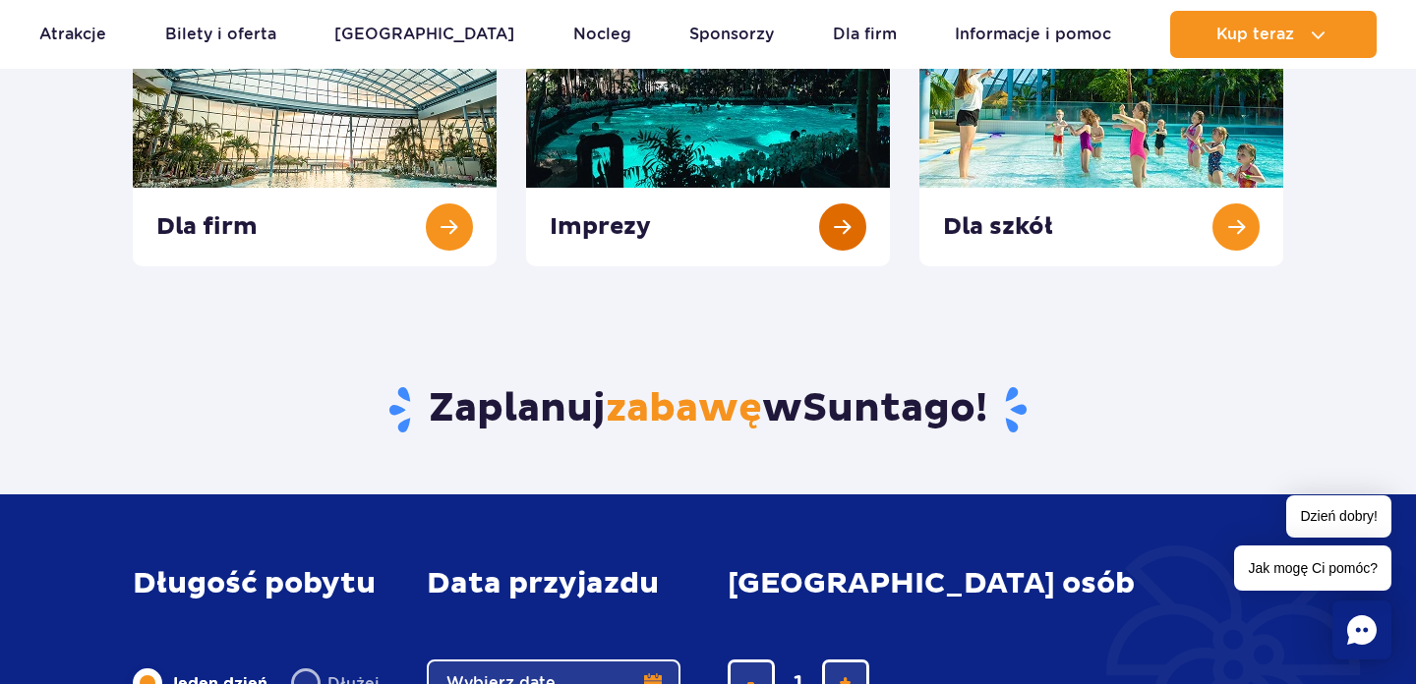
scroll to position [738, 0]
